Goal: Obtain resource: Obtain resource

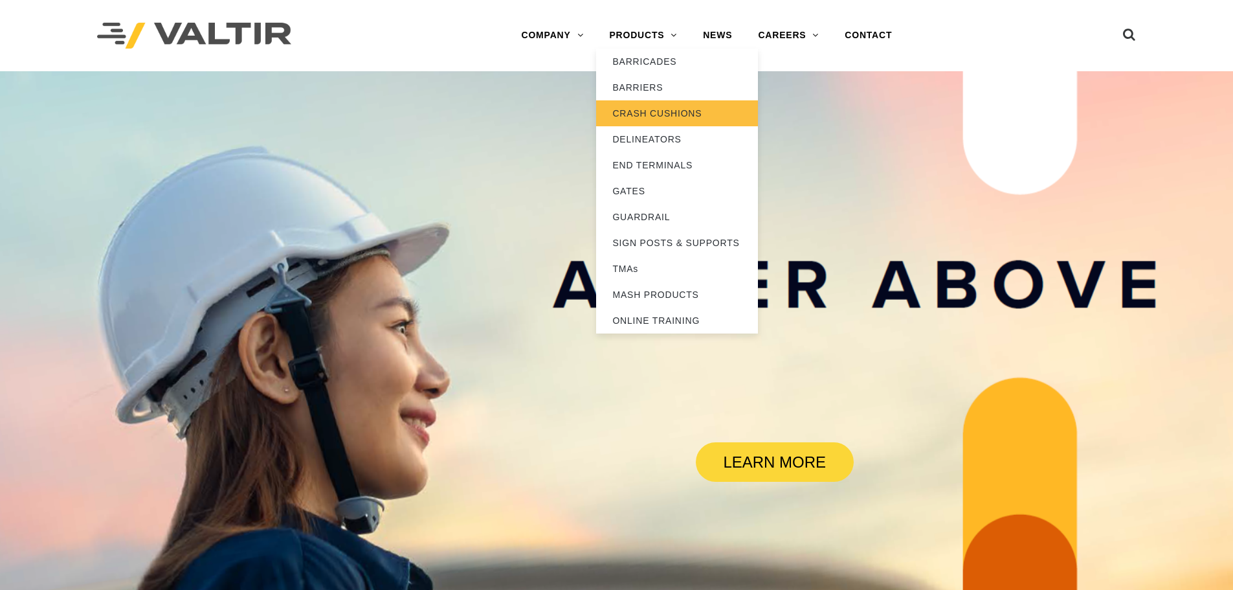
click at [674, 115] on link "CRASH CUSHIONS" at bounding box center [677, 113] width 162 height 26
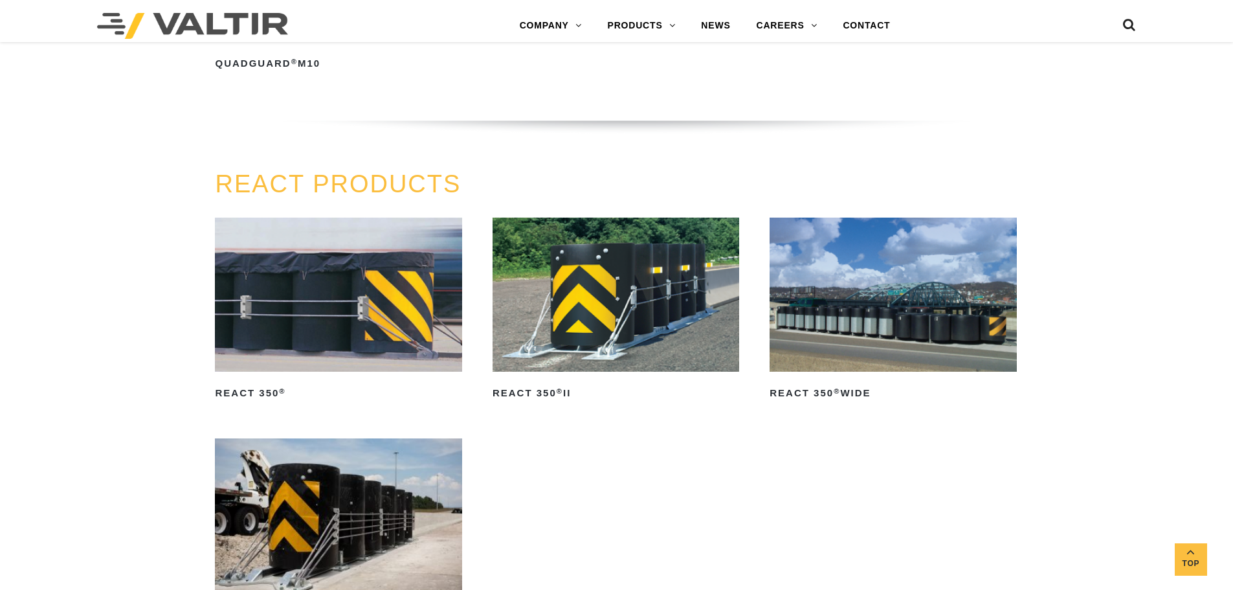
scroll to position [1554, 0]
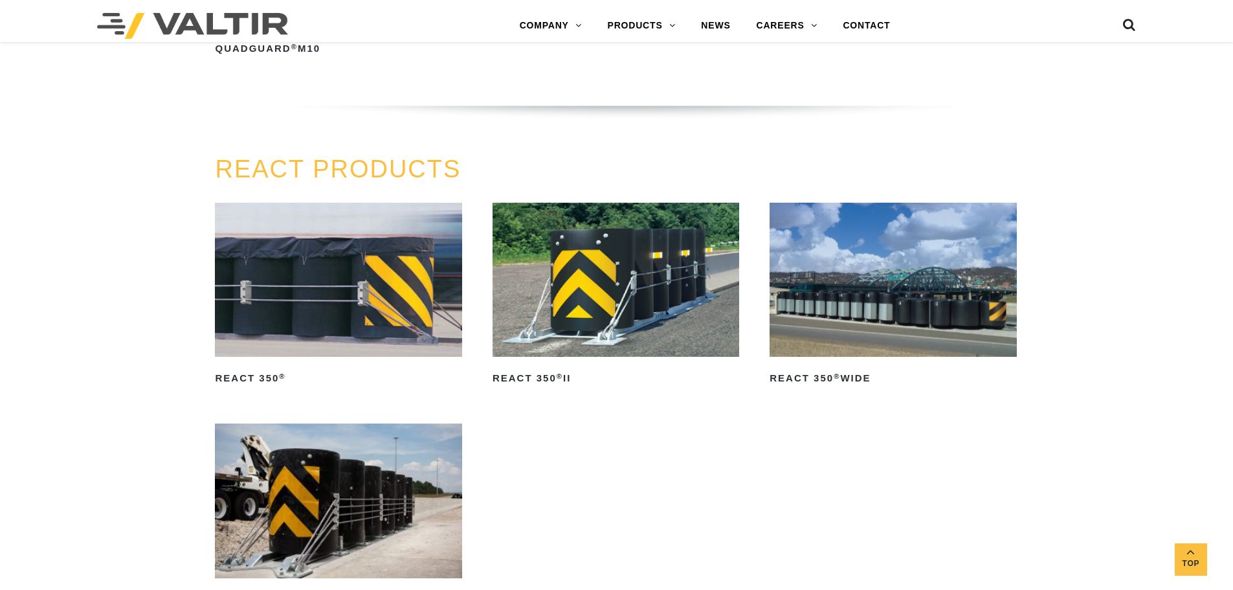
click at [914, 294] on img at bounding box center [893, 280] width 247 height 154
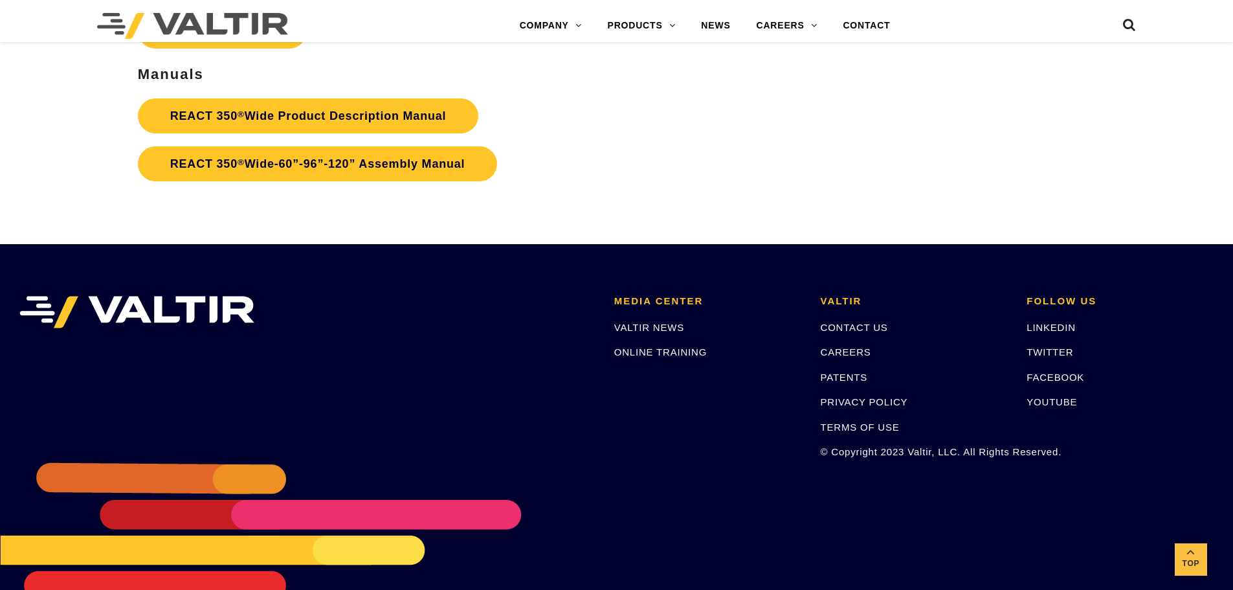
scroll to position [2357, 0]
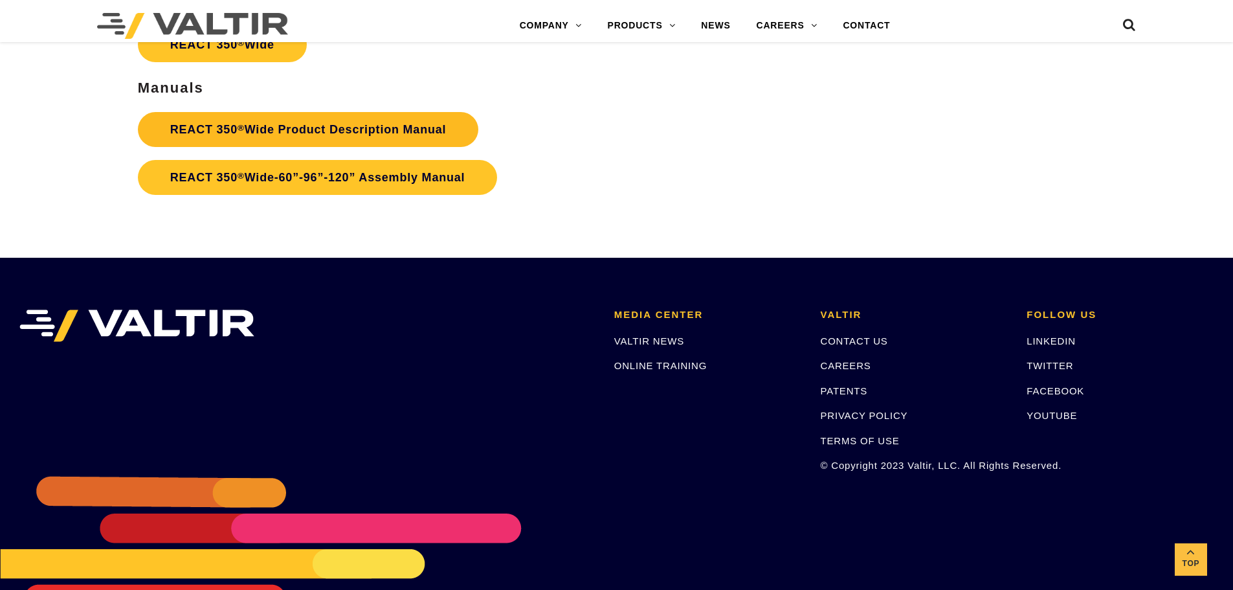
click at [363, 139] on link "REACT 350 ® Wide Product Description Manual" at bounding box center [308, 129] width 341 height 35
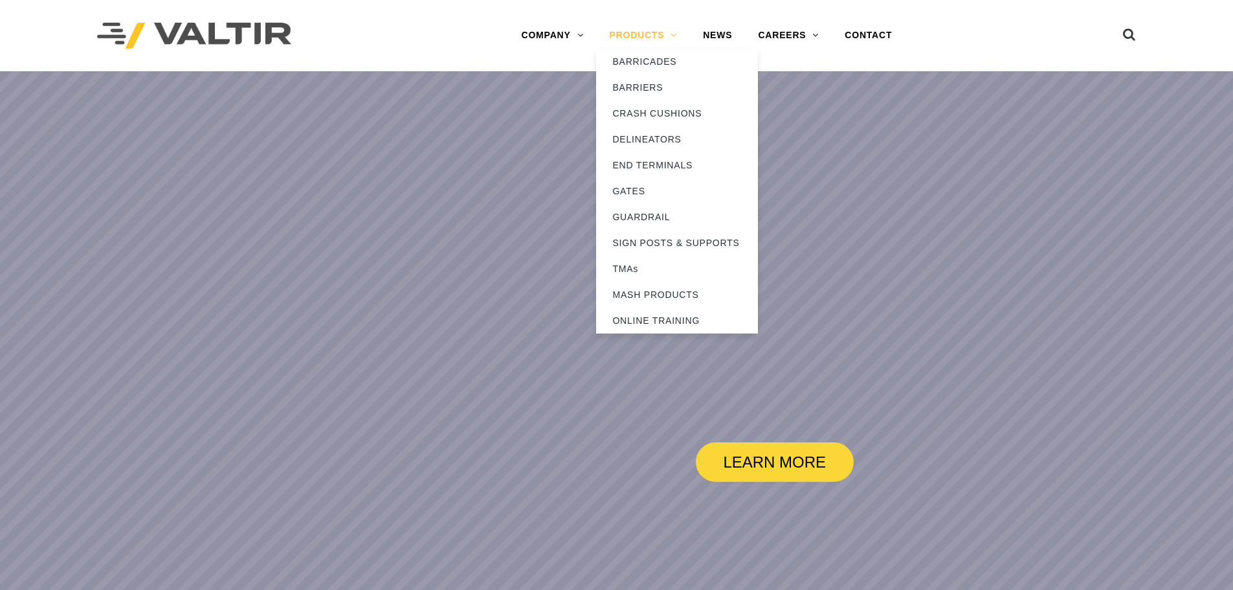
click at [630, 31] on link "PRODUCTS" at bounding box center [643, 36] width 94 height 26
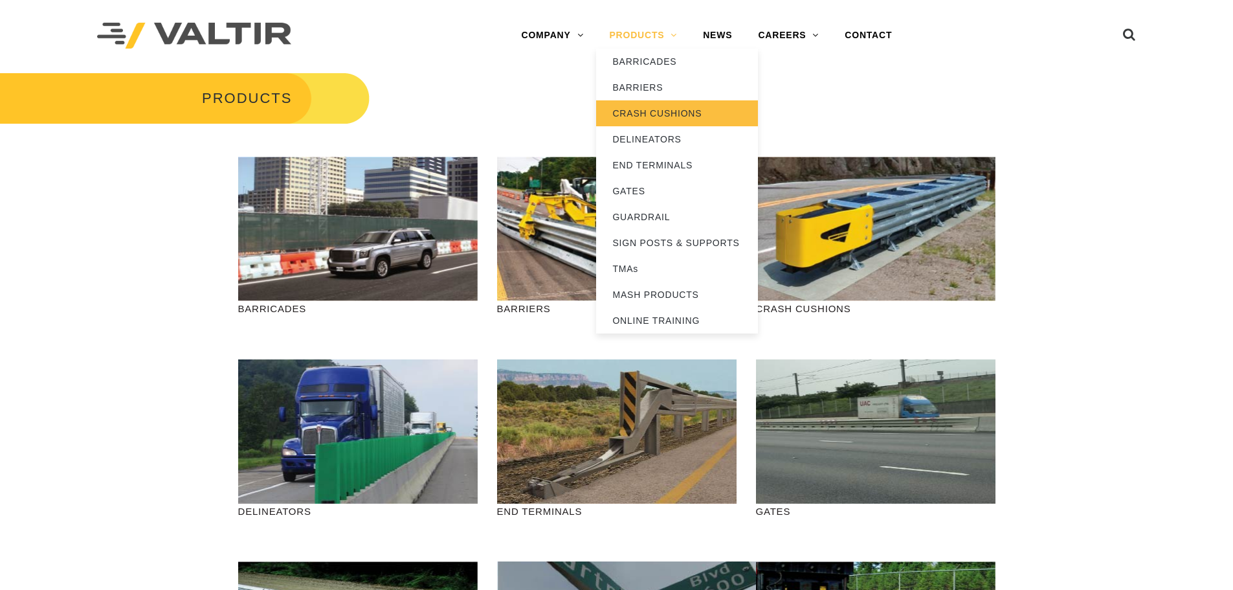
click at [650, 103] on link "CRASH CUSHIONS" at bounding box center [677, 113] width 162 height 26
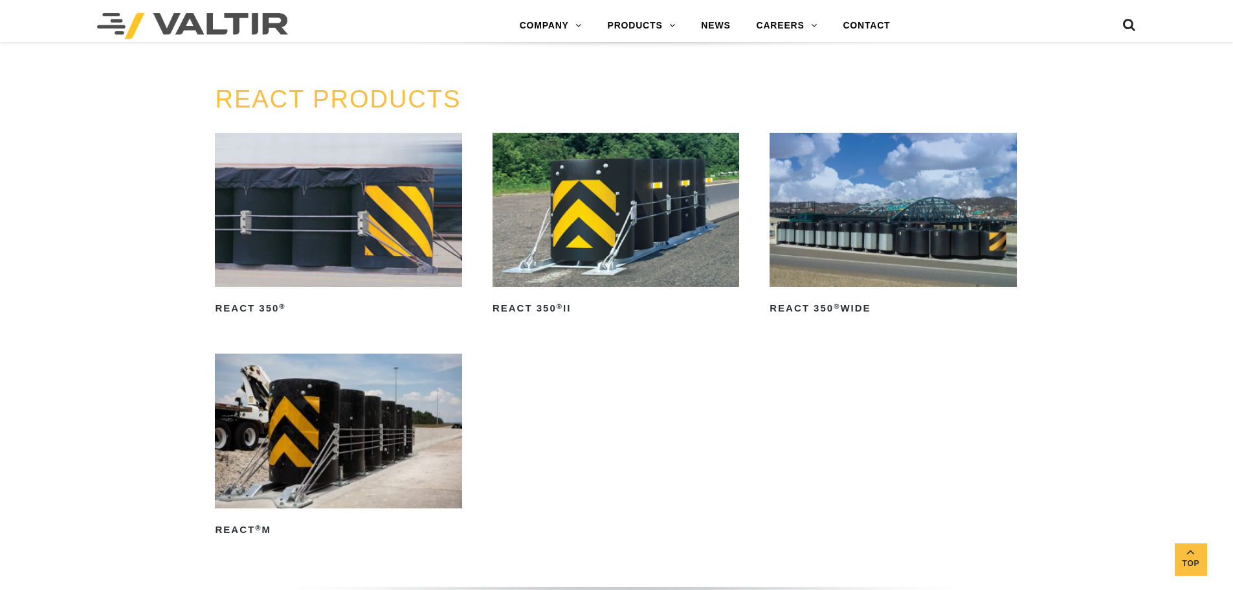
scroll to position [1653, 0]
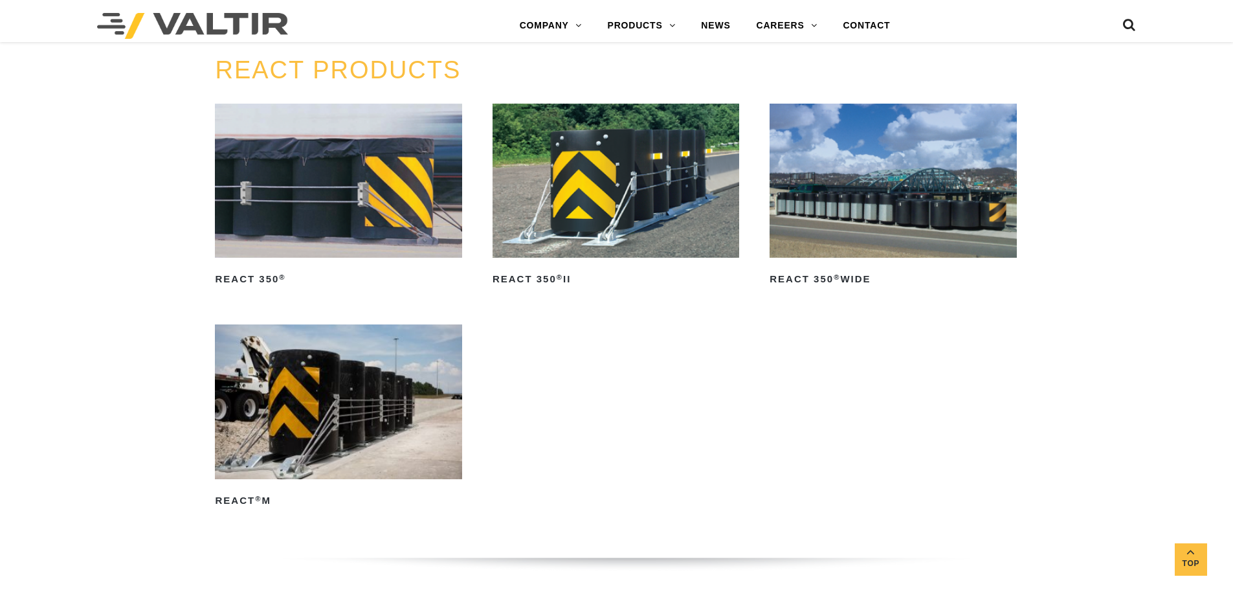
click at [885, 170] on img at bounding box center [893, 181] width 247 height 154
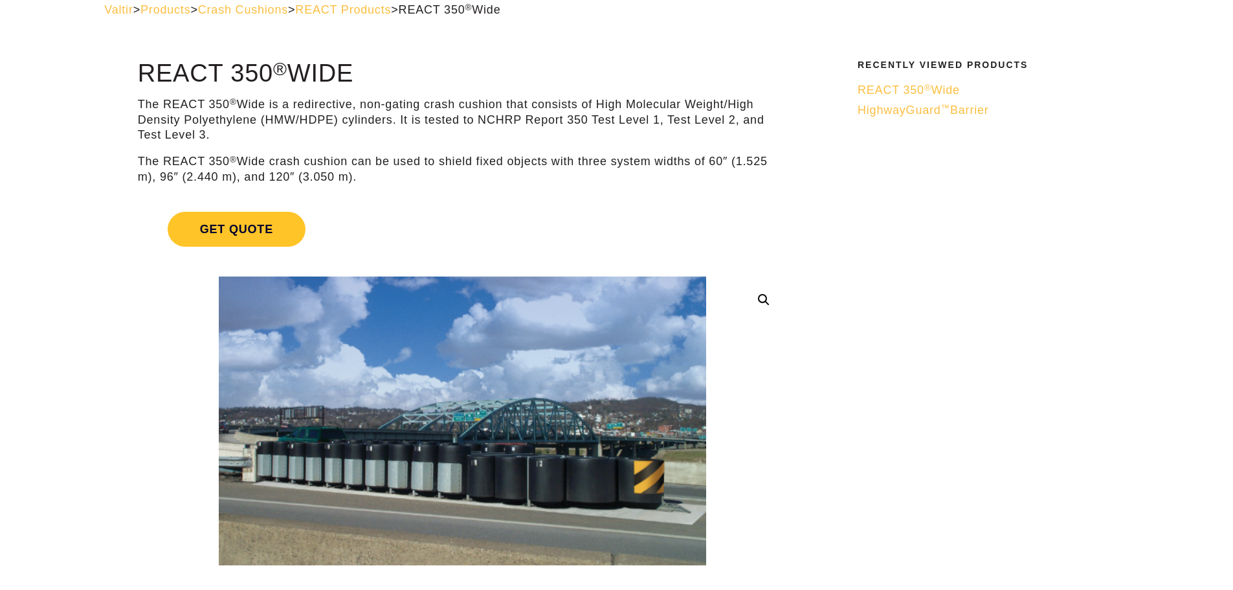
scroll to position [106, 0]
